Goal: Information Seeking & Learning: Learn about a topic

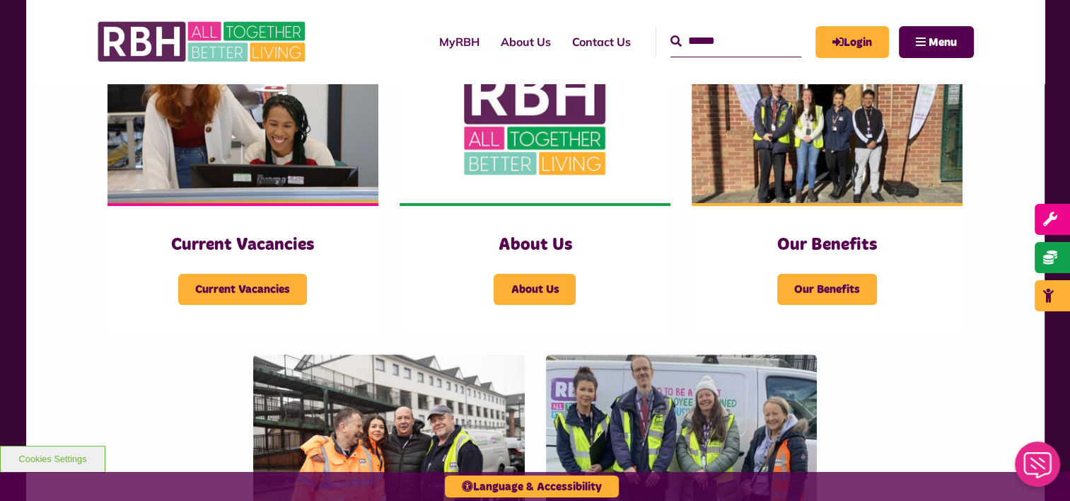
scroll to position [354, 0]
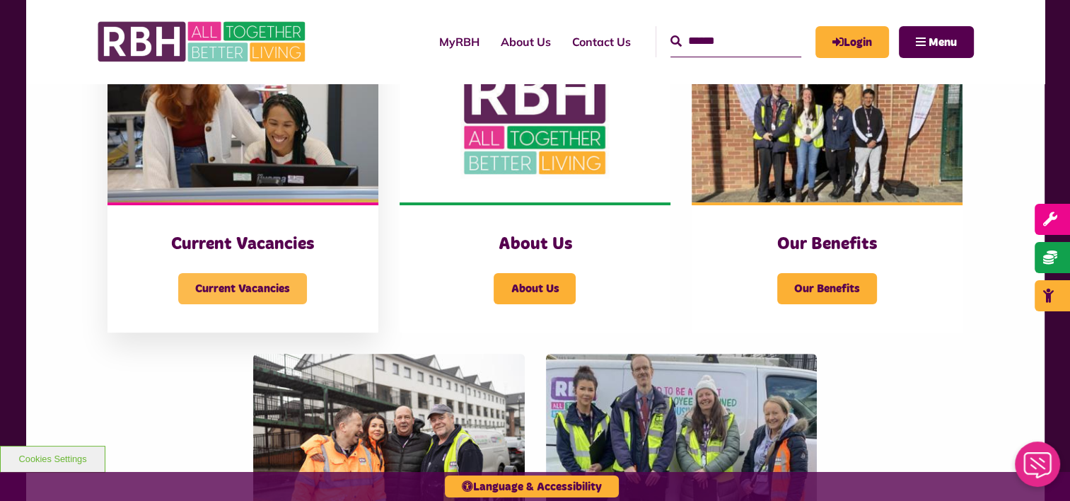
click at [245, 287] on span "Current Vacancies" at bounding box center [242, 288] width 129 height 31
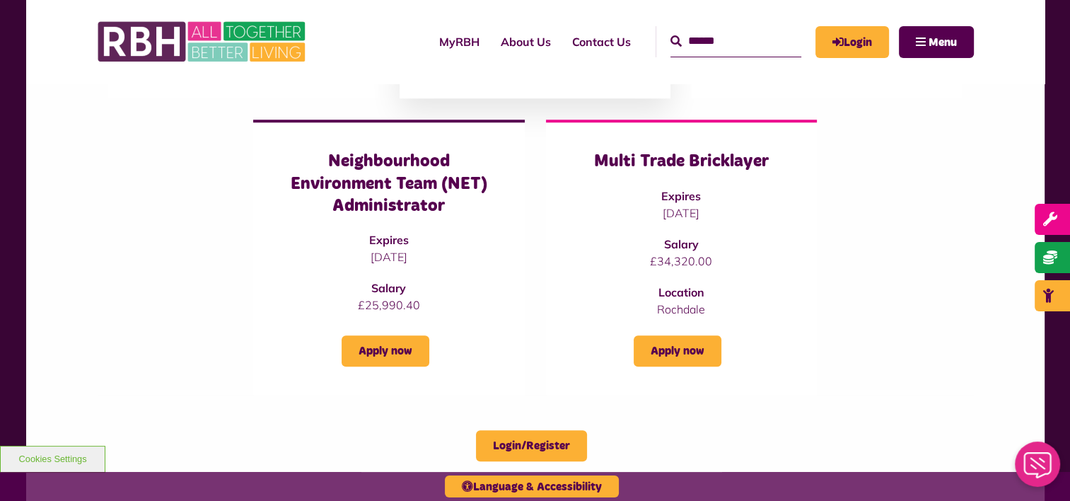
scroll to position [1203, 0]
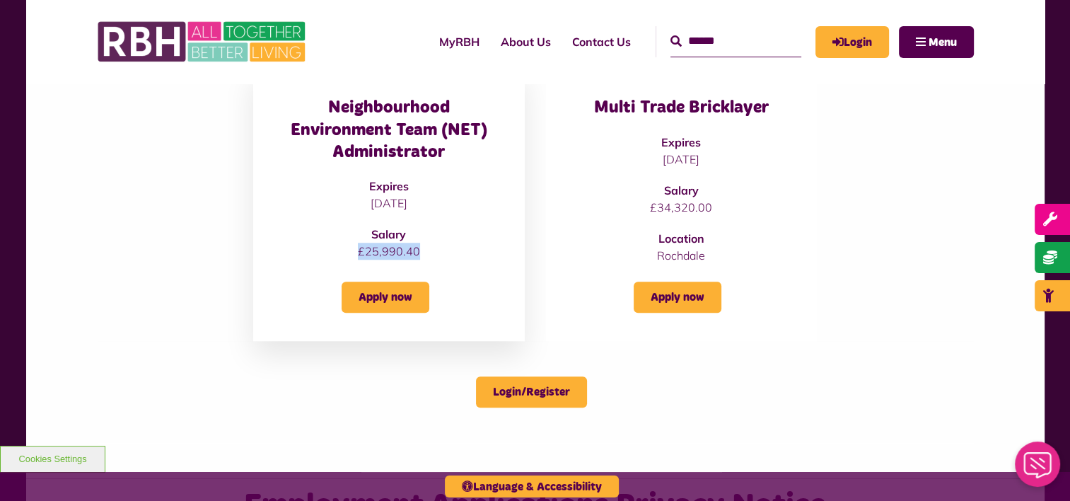
drag, startPoint x: 360, startPoint y: 227, endPoint x: 420, endPoint y: 235, distance: 60.6
click at [420, 243] on p "£25,990.40" at bounding box center [389, 251] width 214 height 17
drag, startPoint x: 420, startPoint y: 235, endPoint x: 339, endPoint y: 211, distance: 84.8
click at [339, 211] on div "Neighbourhood Environment Team (NET) Administrator Expires [DATE] Salary £25,99…" at bounding box center [389, 178] width 214 height 163
drag, startPoint x: 372, startPoint y: 212, endPoint x: 426, endPoint y: 231, distance: 57.3
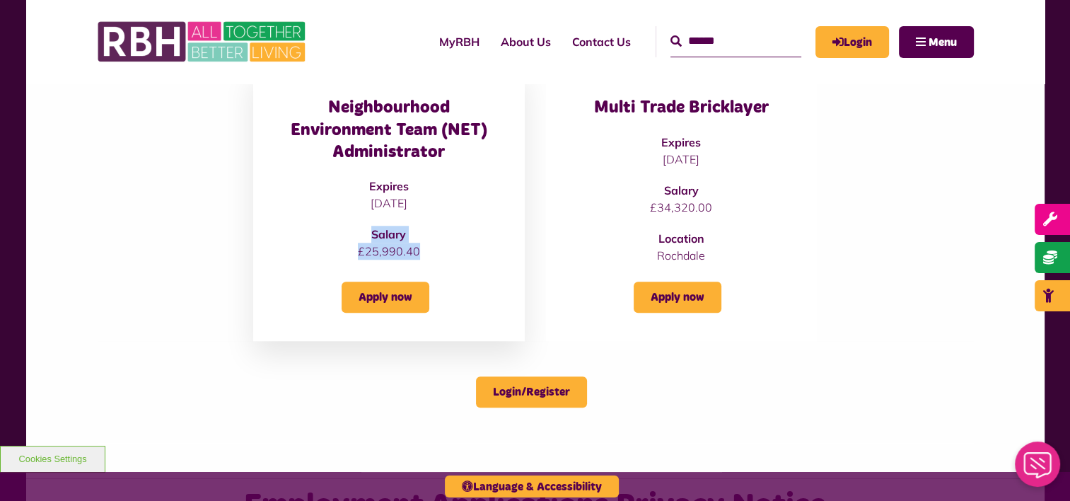
click at [426, 231] on div "Neighbourhood Environment Team (NET) Administrator Expires 21/08/2025 Salary £2…" at bounding box center [389, 178] width 214 height 163
drag, startPoint x: 426, startPoint y: 231, endPoint x: 407, endPoint y: 229, distance: 18.5
copy div "Salary £25,990.40"
